Goal: Task Accomplishment & Management: Manage account settings

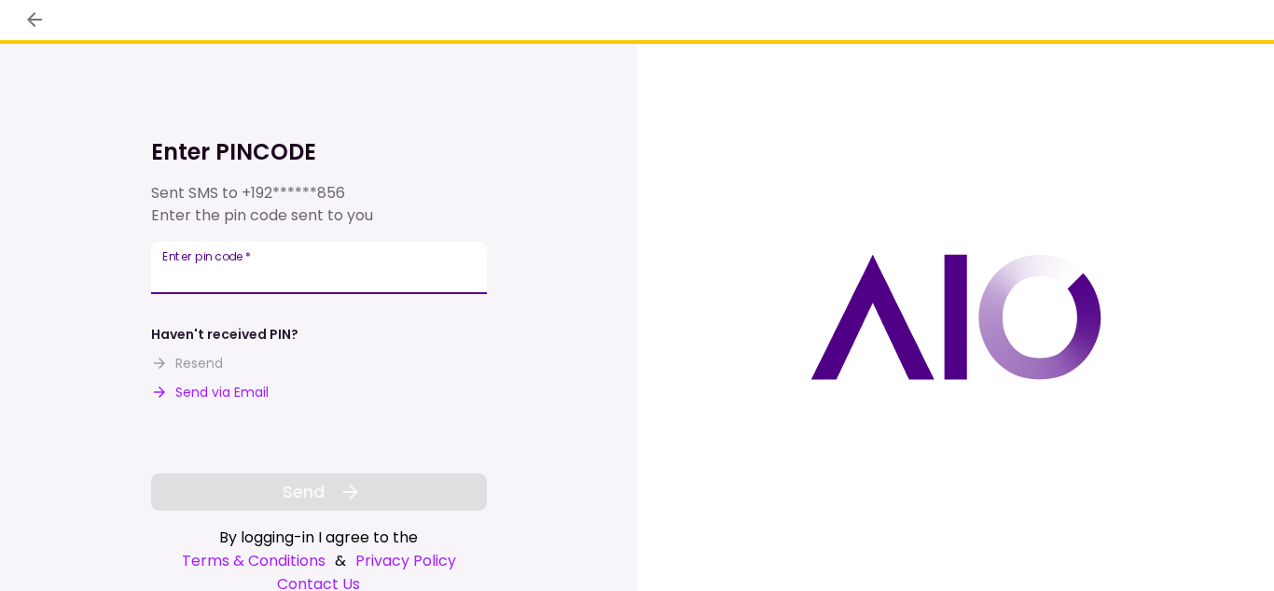
click at [393, 278] on input "Enter pin code   *" at bounding box center [319, 268] width 336 height 52
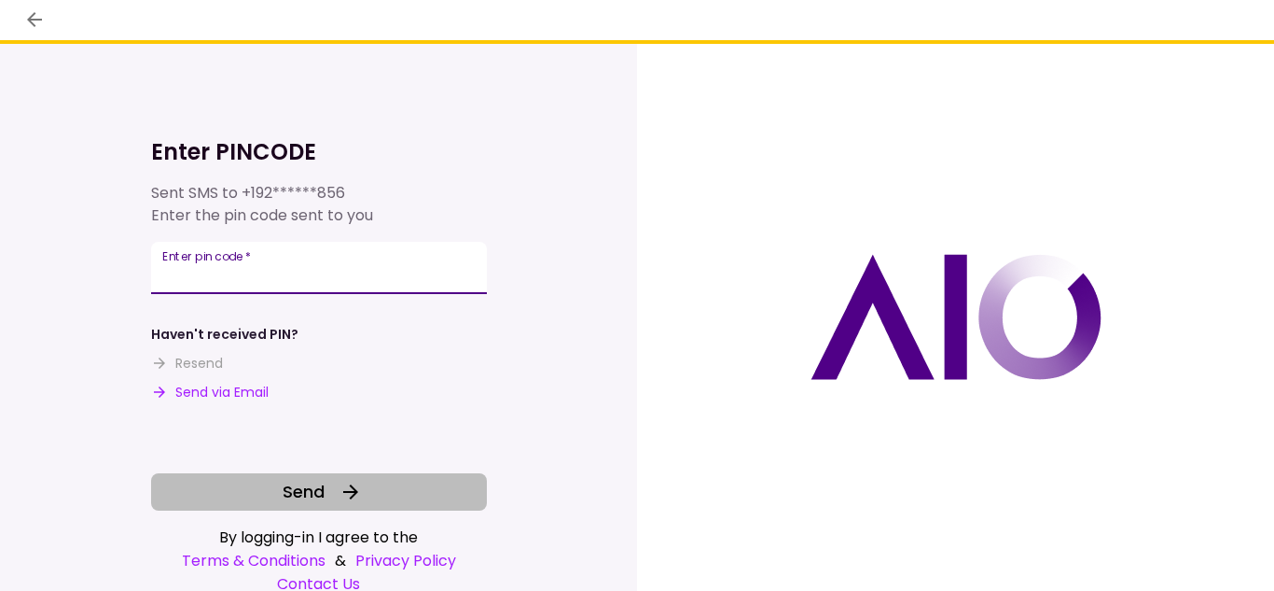
type input "******"
click at [467, 483] on button "Send" at bounding box center [319, 491] width 336 height 37
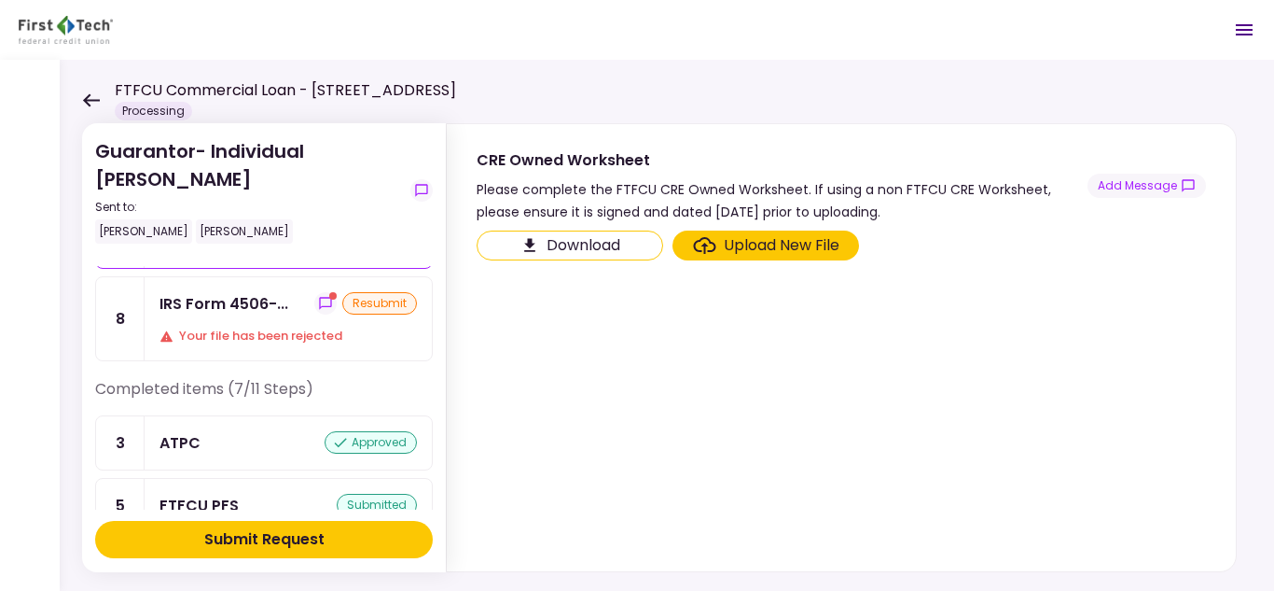
scroll to position [187, 0]
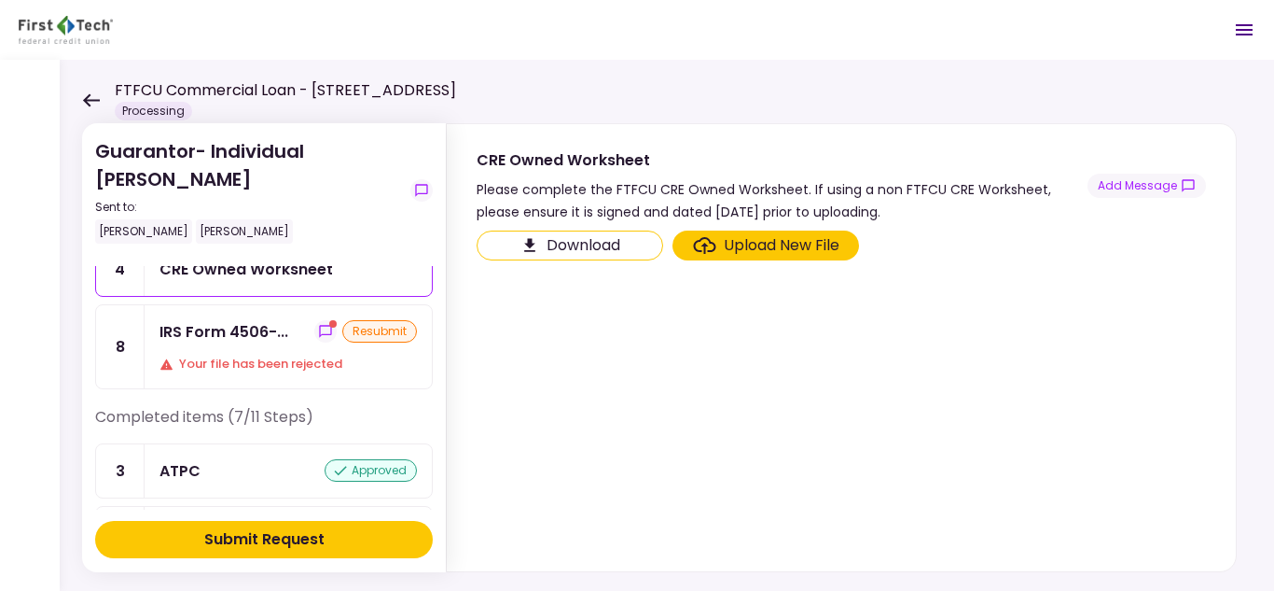
click at [243, 368] on div "Your file has been rejected" at bounding box center [288, 364] width 257 height 19
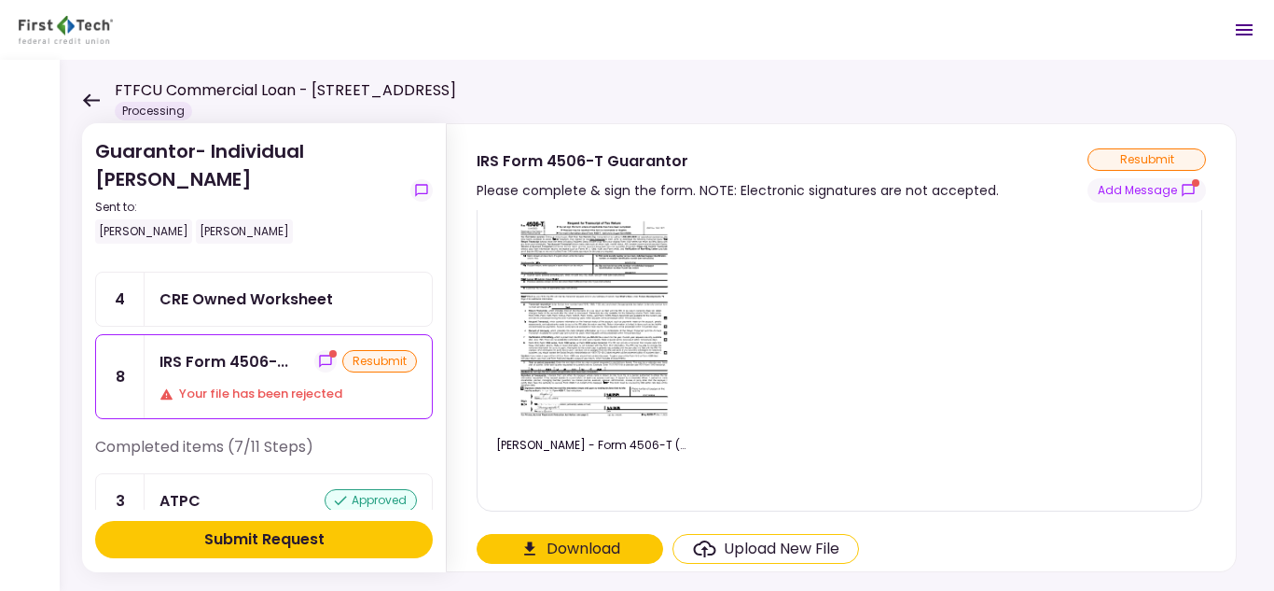
scroll to position [187, 0]
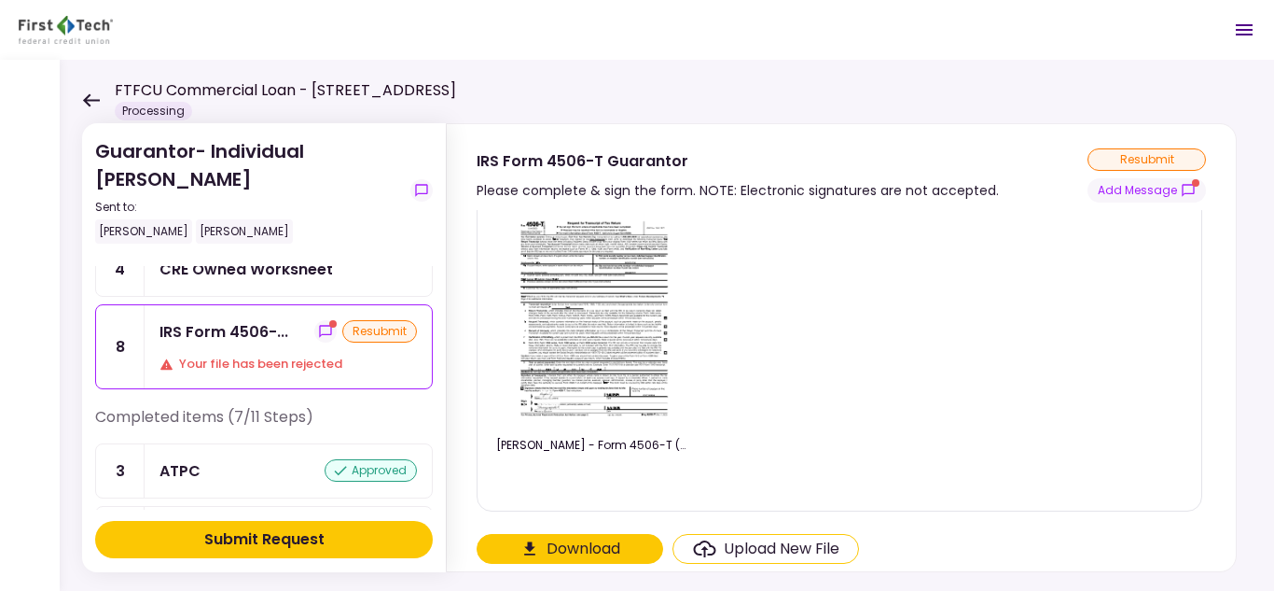
click at [632, 320] on img at bounding box center [594, 319] width 166 height 214
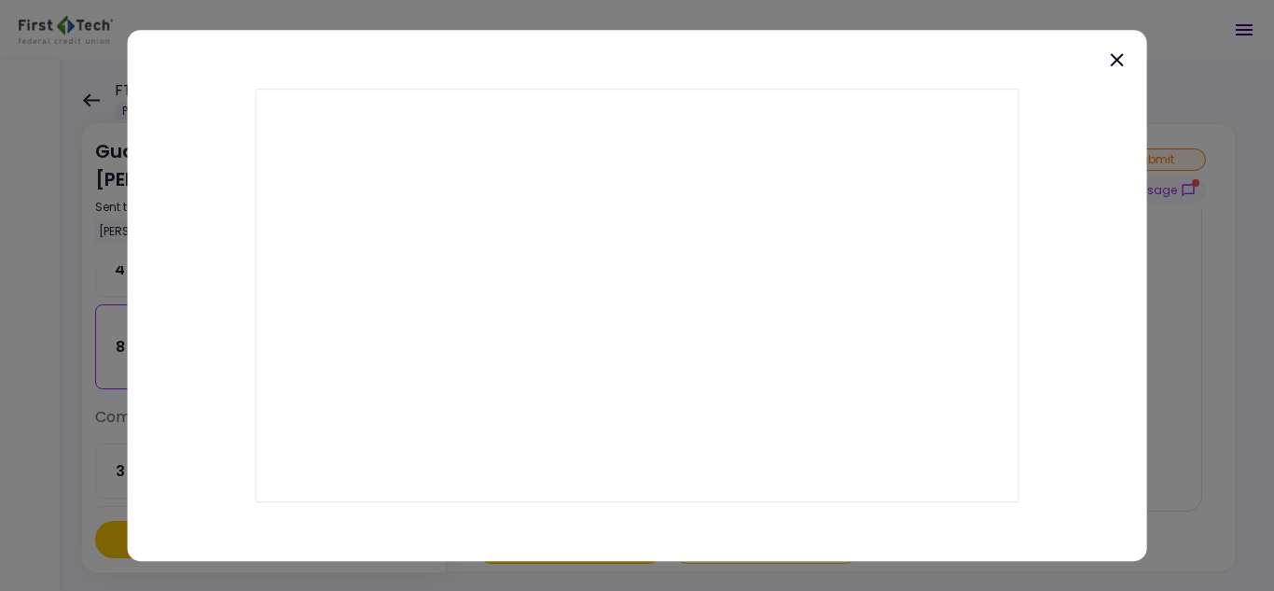
click at [1110, 62] on icon at bounding box center [1117, 60] width 22 height 22
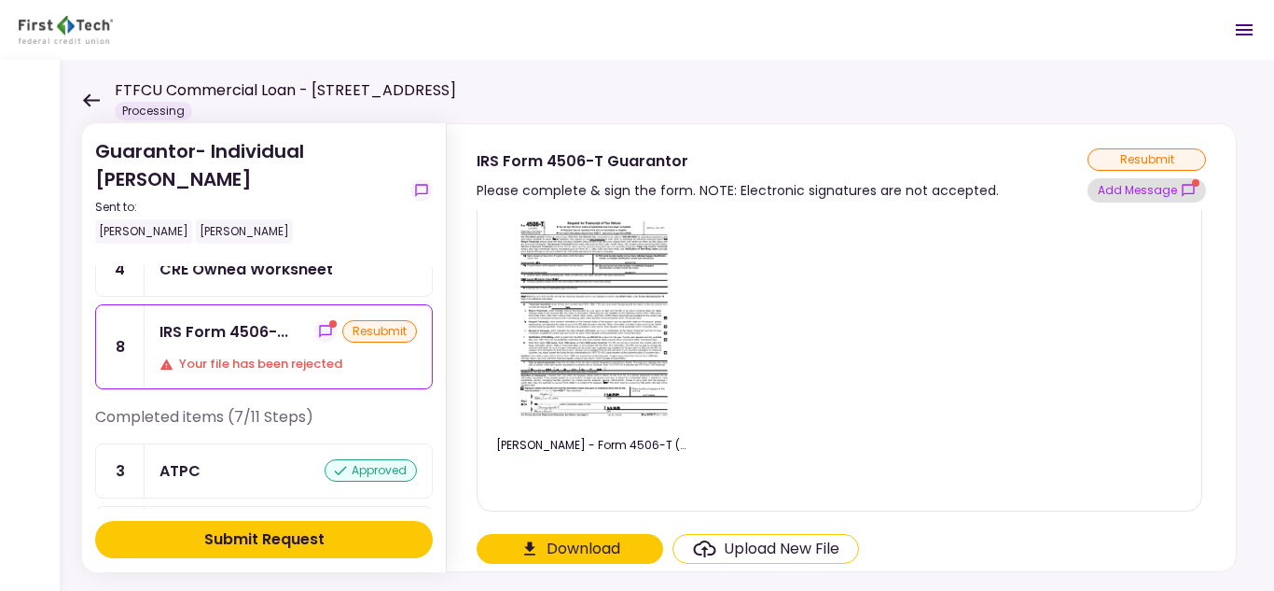
click at [1197, 189] on button "Add Message" at bounding box center [1147, 190] width 118 height 24
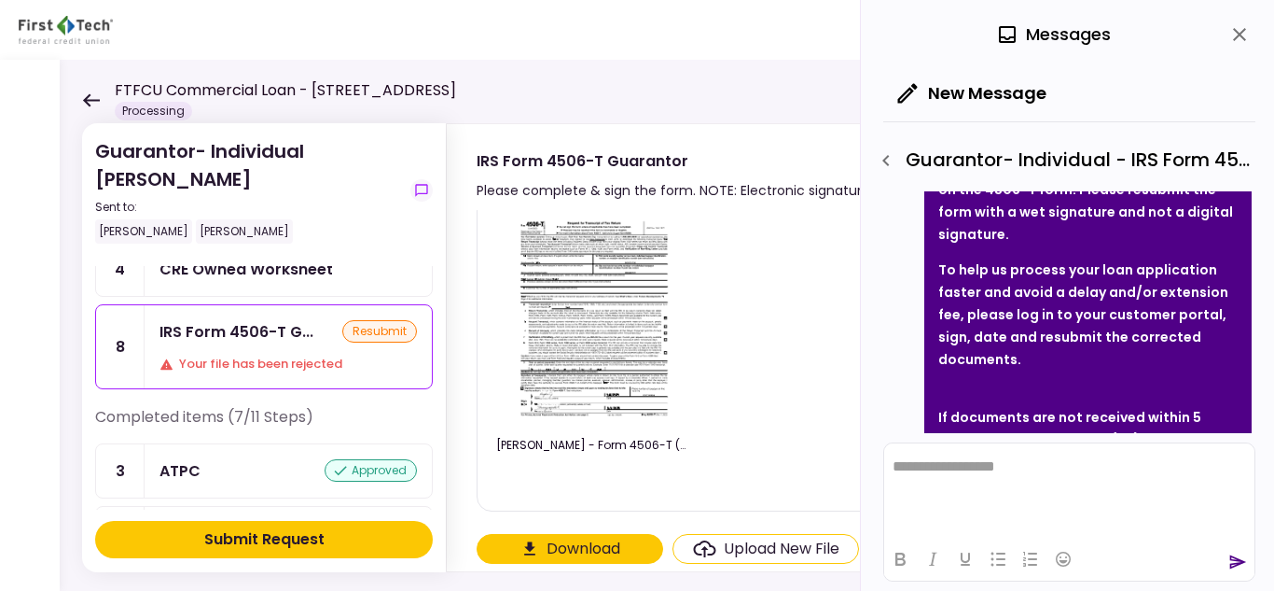
scroll to position [373, 0]
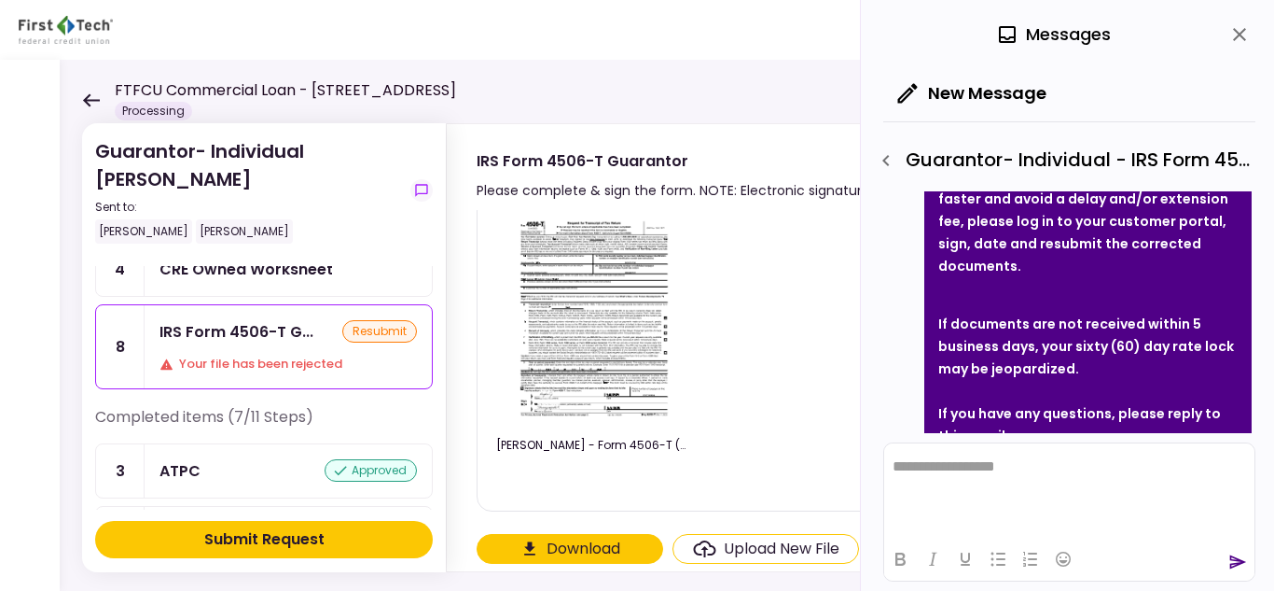
click at [1242, 28] on icon "close" at bounding box center [1240, 34] width 22 height 22
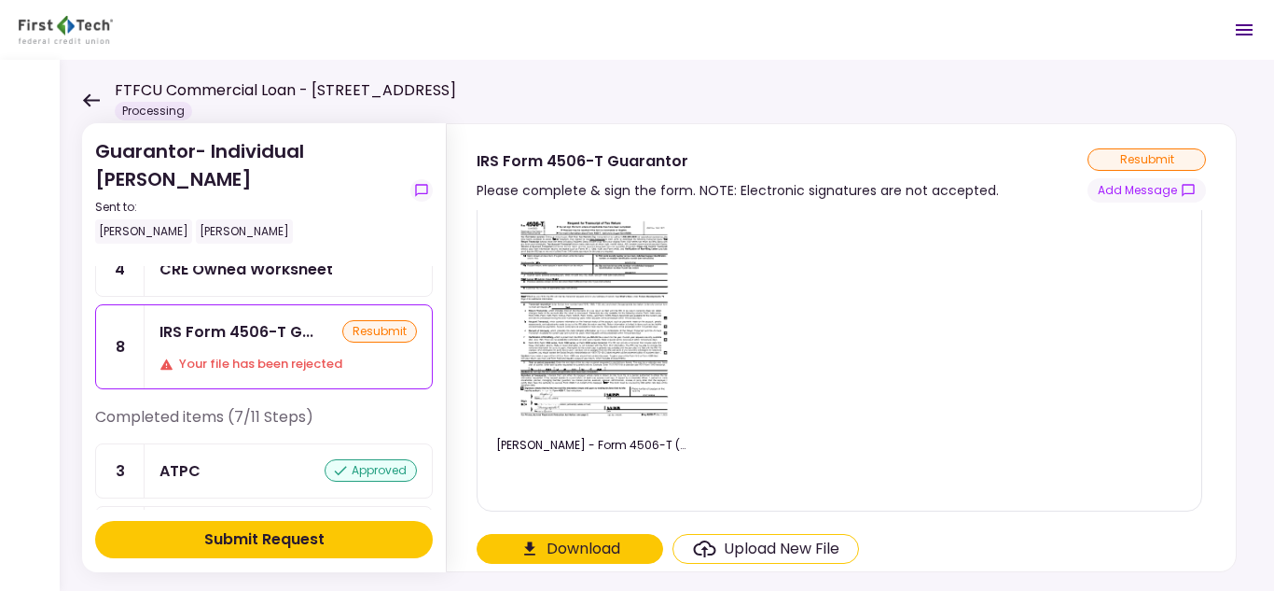
click at [88, 96] on icon at bounding box center [91, 99] width 17 height 13
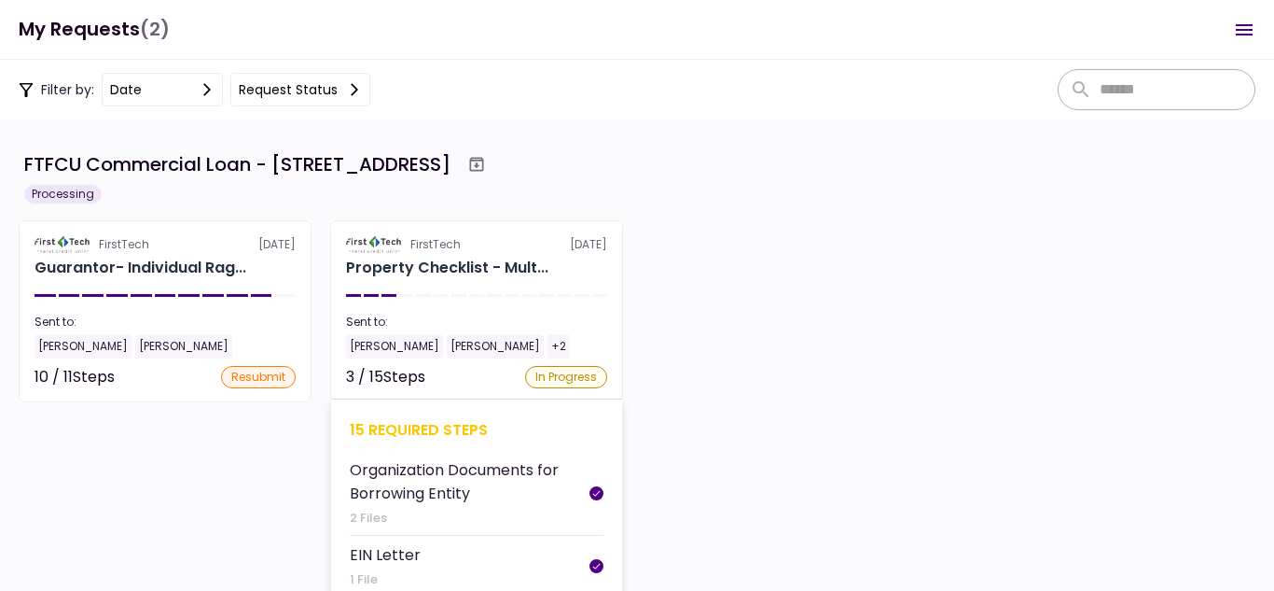
click at [548, 341] on div "+2" at bounding box center [559, 346] width 22 height 24
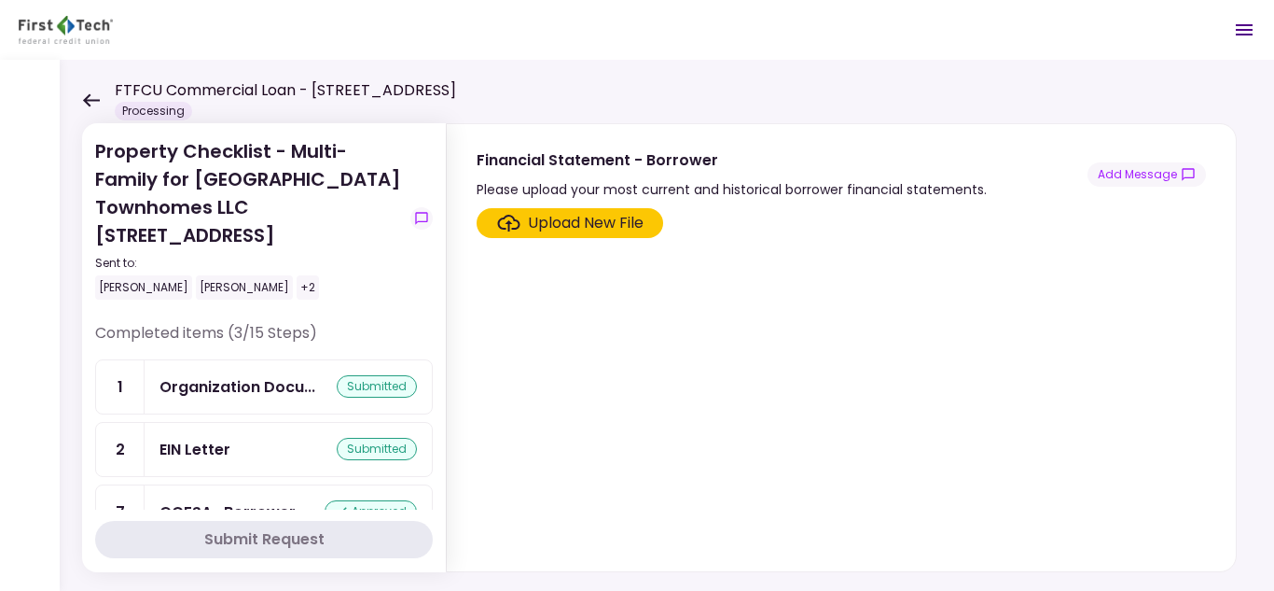
scroll to position [843, 0]
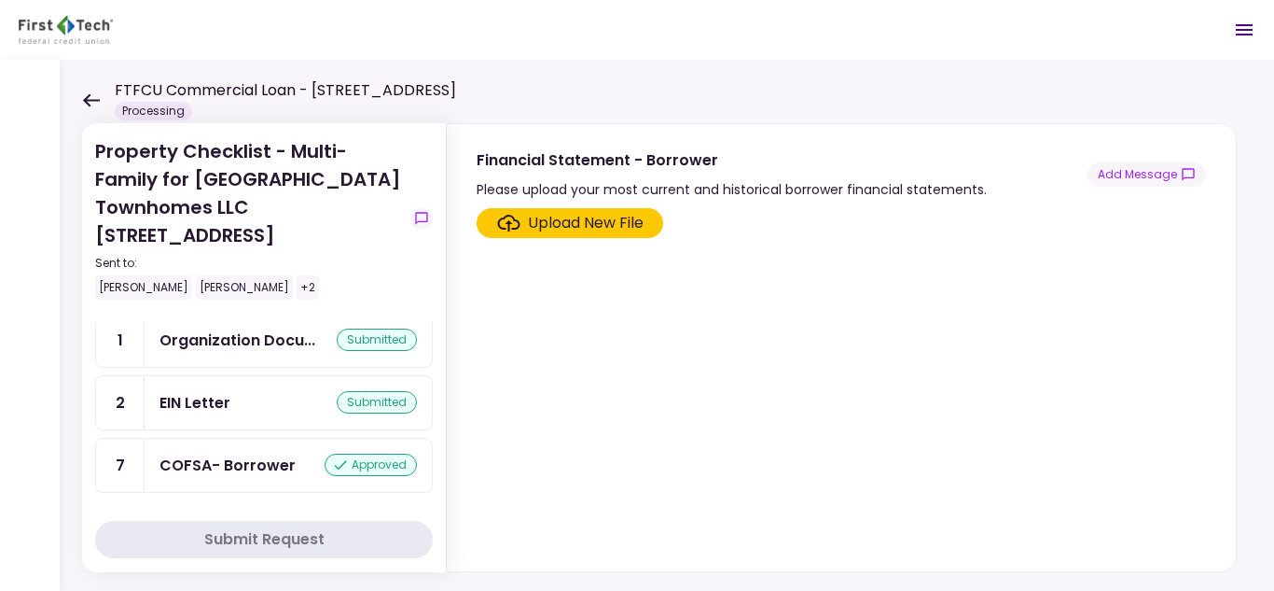
click at [97, 102] on icon at bounding box center [91, 100] width 18 height 14
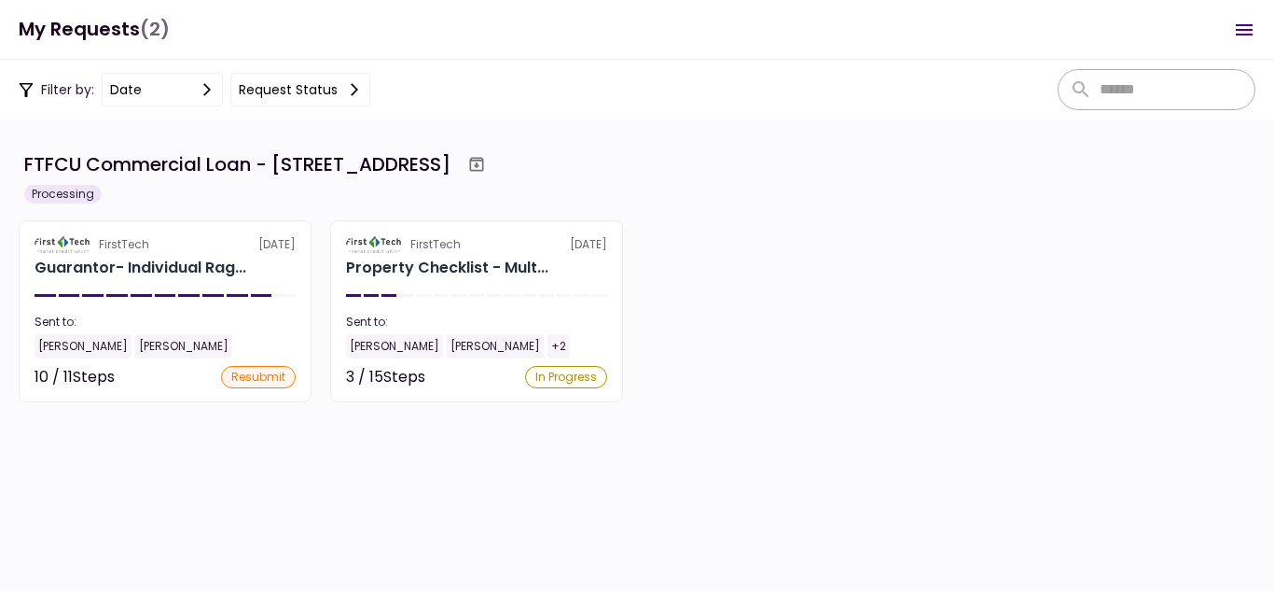
click at [1237, 35] on icon "Open menu" at bounding box center [1244, 30] width 22 height 22
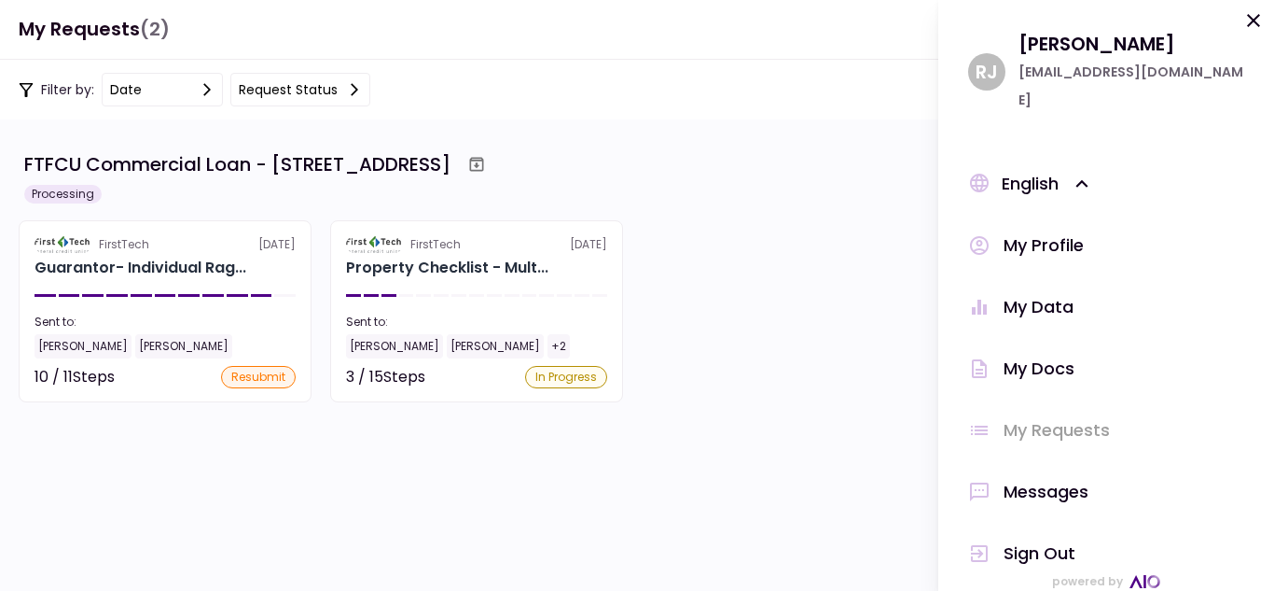
click at [1047, 231] on div "My Profile" at bounding box center [1044, 245] width 80 height 28
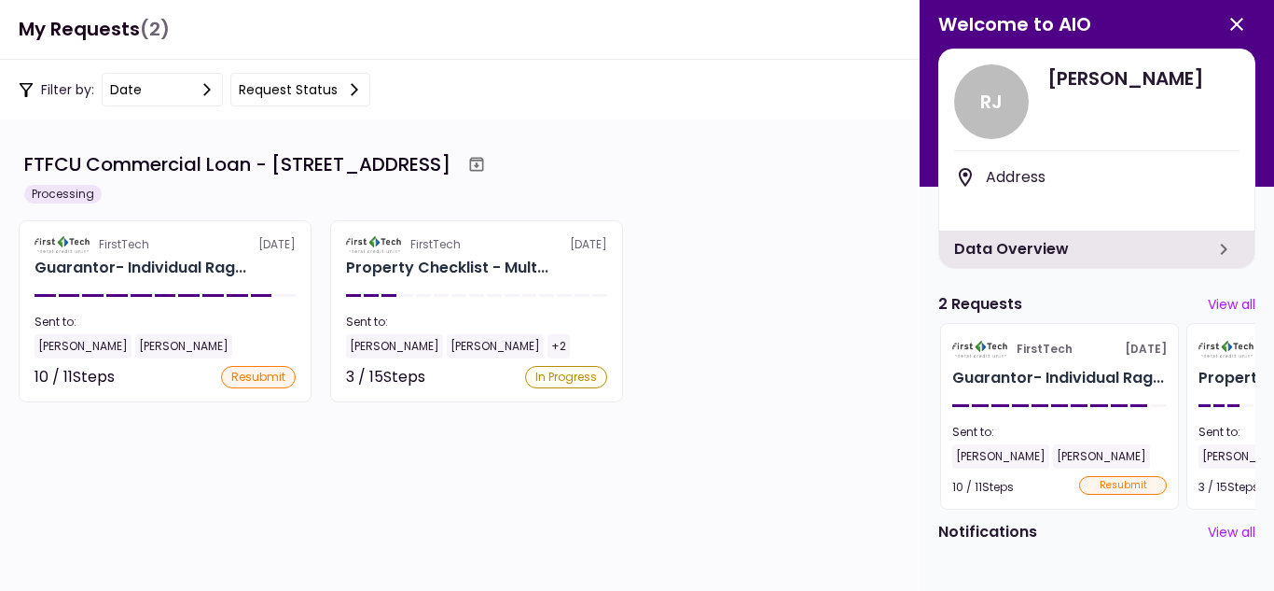
click at [1224, 245] on icon "button" at bounding box center [1224, 248] width 7 height 11
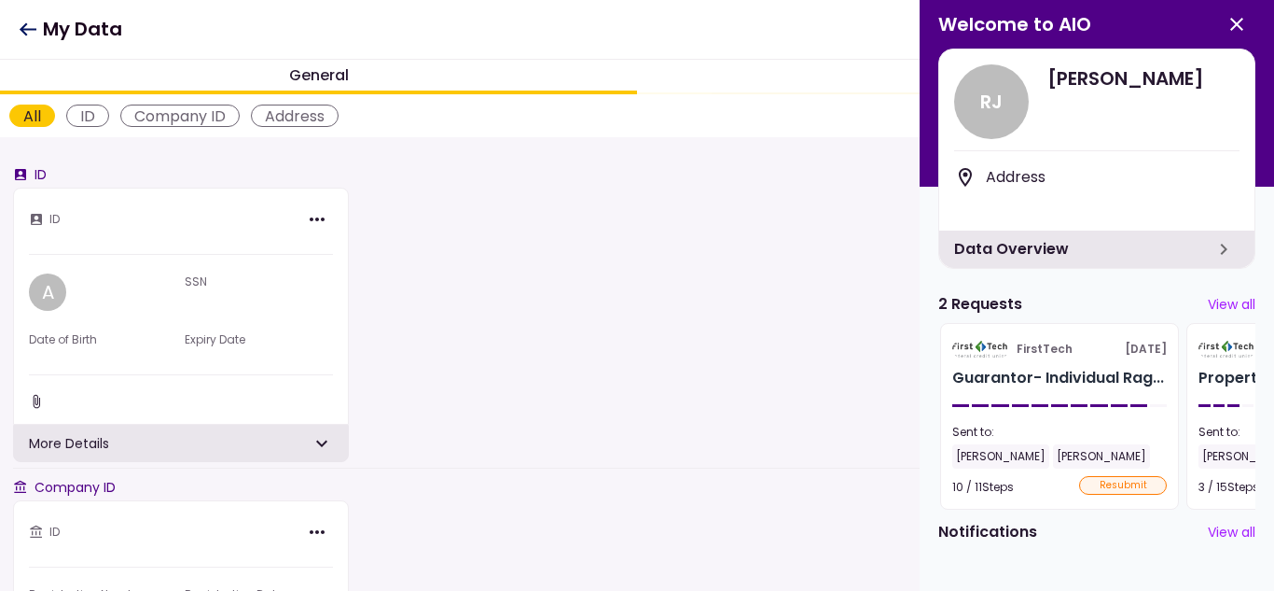
click at [1226, 24] on icon "button" at bounding box center [1237, 24] width 22 height 22
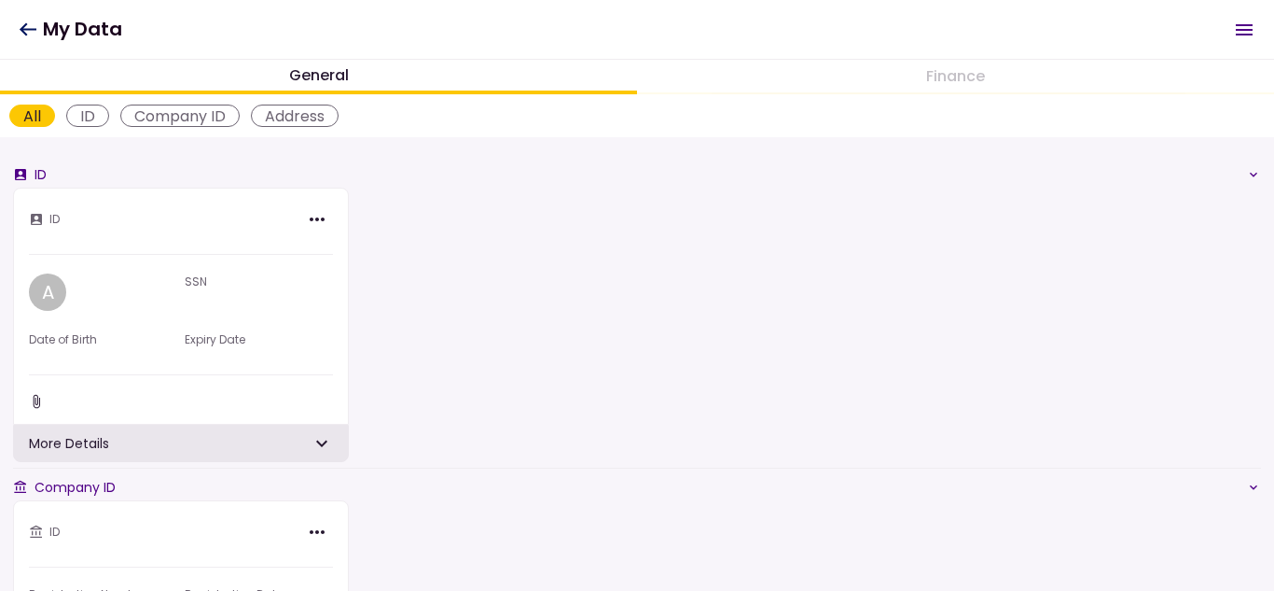
click at [1245, 30] on icon "Open menu" at bounding box center [1244, 29] width 17 height 11
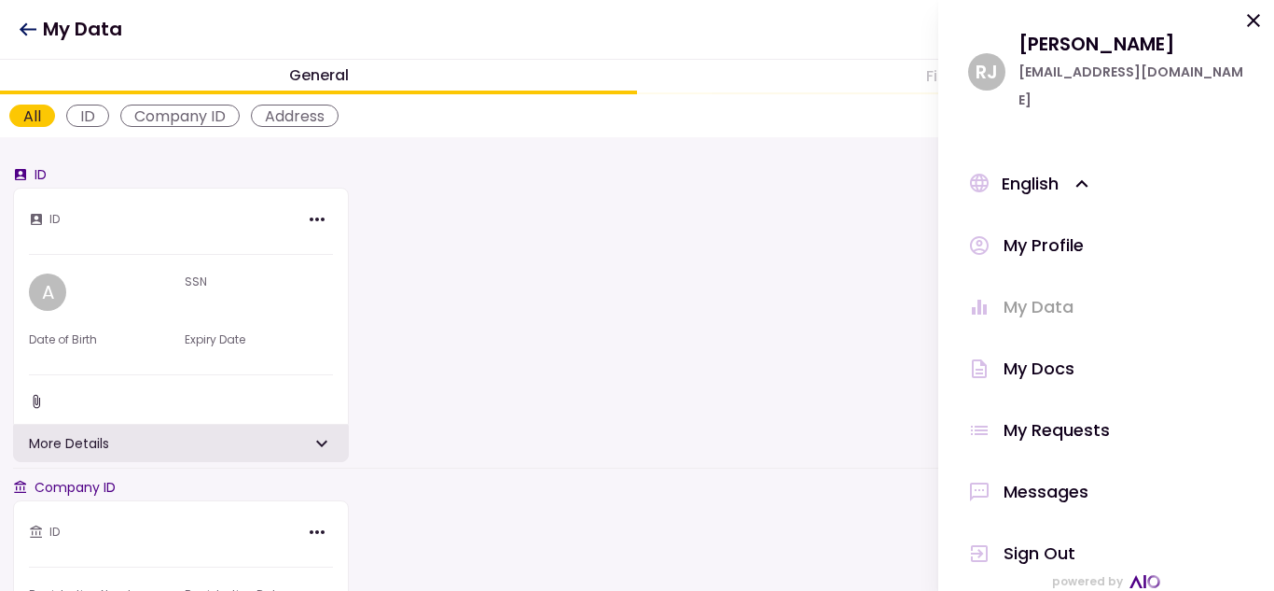
click at [1026, 539] on div "Sign Out" at bounding box center [1040, 553] width 72 height 28
